Goal: Use online tool/utility: Utilize a website feature to perform a specific function

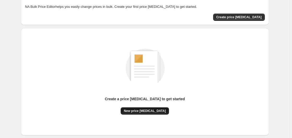
scroll to position [57, 0]
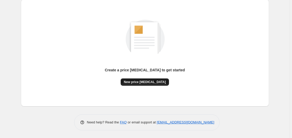
click at [152, 83] on span "New price [MEDICAL_DATA]" at bounding box center [145, 82] width 42 height 4
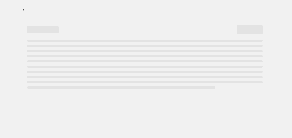
select select "percentage"
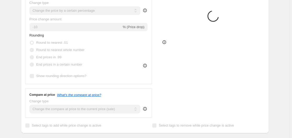
scroll to position [106, 0]
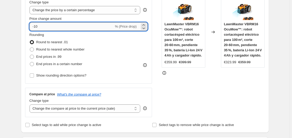
click at [79, 26] on input "-10" at bounding box center [71, 26] width 84 height 8
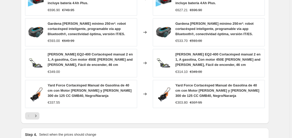
scroll to position [423, 0]
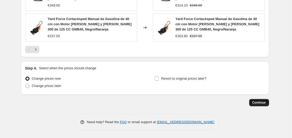
type input "-35"
click at [255, 101] on span "Continue" at bounding box center [259, 103] width 14 height 4
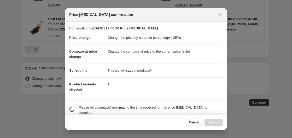
scroll to position [82, 0]
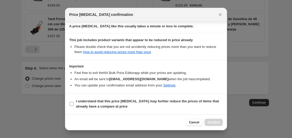
click at [91, 105] on b "I understand that this price [MEDICAL_DATA] may further reduce the prices of it…" at bounding box center [147, 103] width 143 height 9
click at [74, 105] on input "I understand that this price [MEDICAL_DATA] may further reduce the prices of it…" at bounding box center [71, 104] width 4 height 4
checkbox input "true"
click at [222, 123] on button "Confirm" at bounding box center [213, 122] width 18 height 7
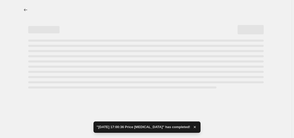
select select "percentage"
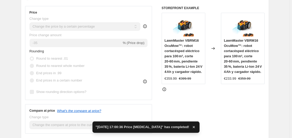
scroll to position [213, 0]
